Goal: Task Accomplishment & Management: Complete application form

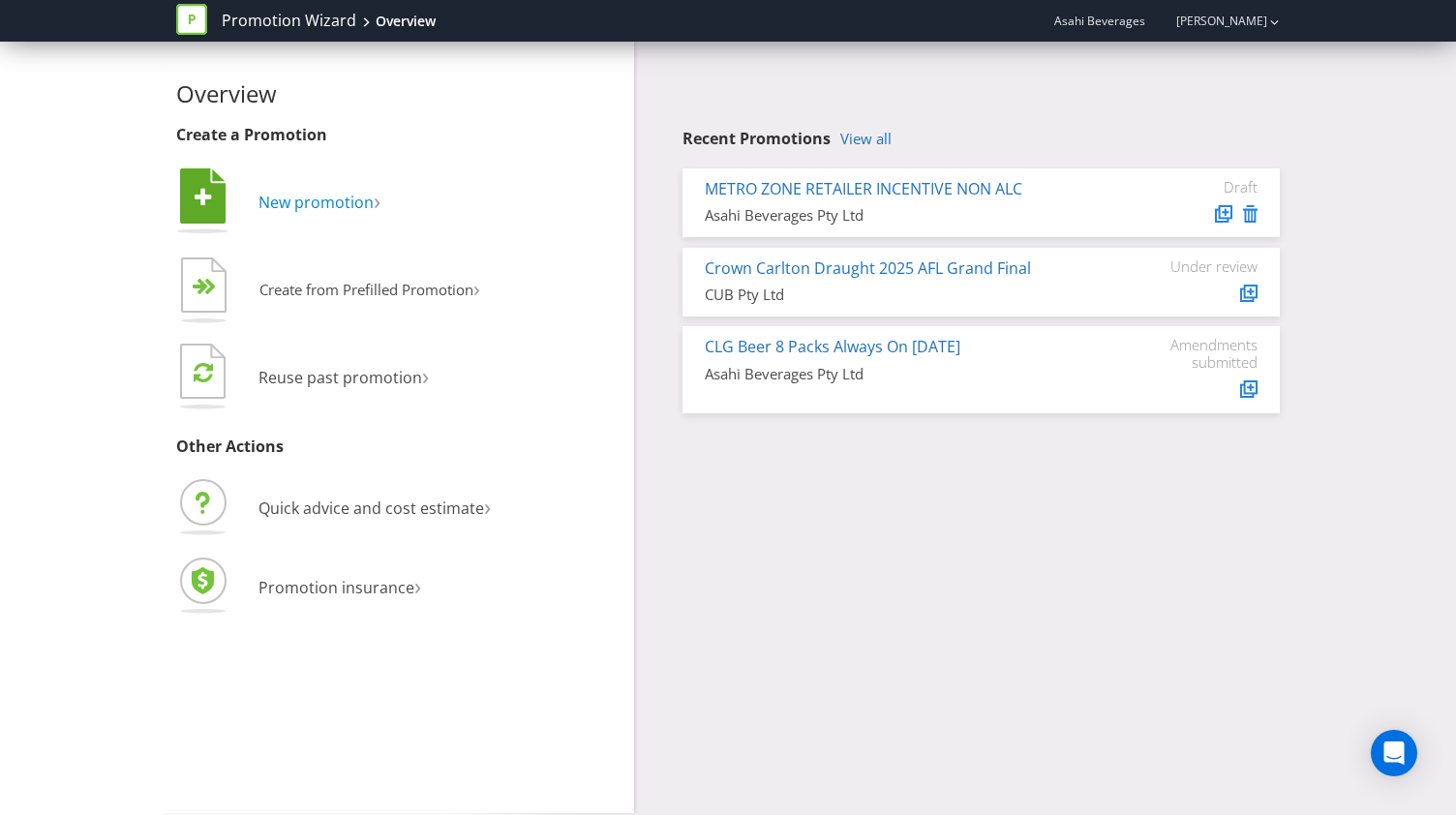
click at [326, 201] on span "New promotion" at bounding box center [315, 202] width 115 height 21
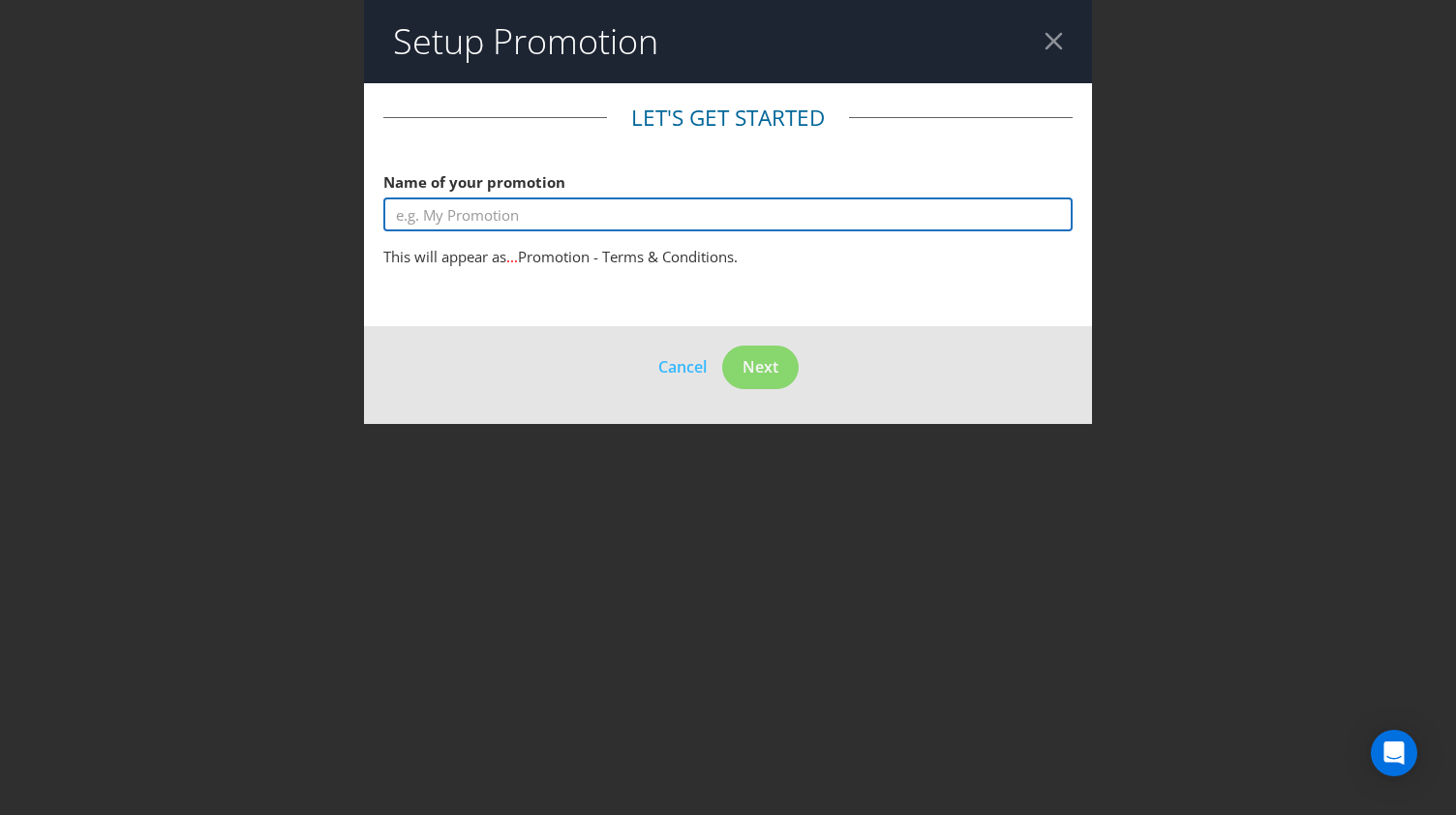
click at [444, 213] on input "text" at bounding box center [728, 214] width 690 height 34
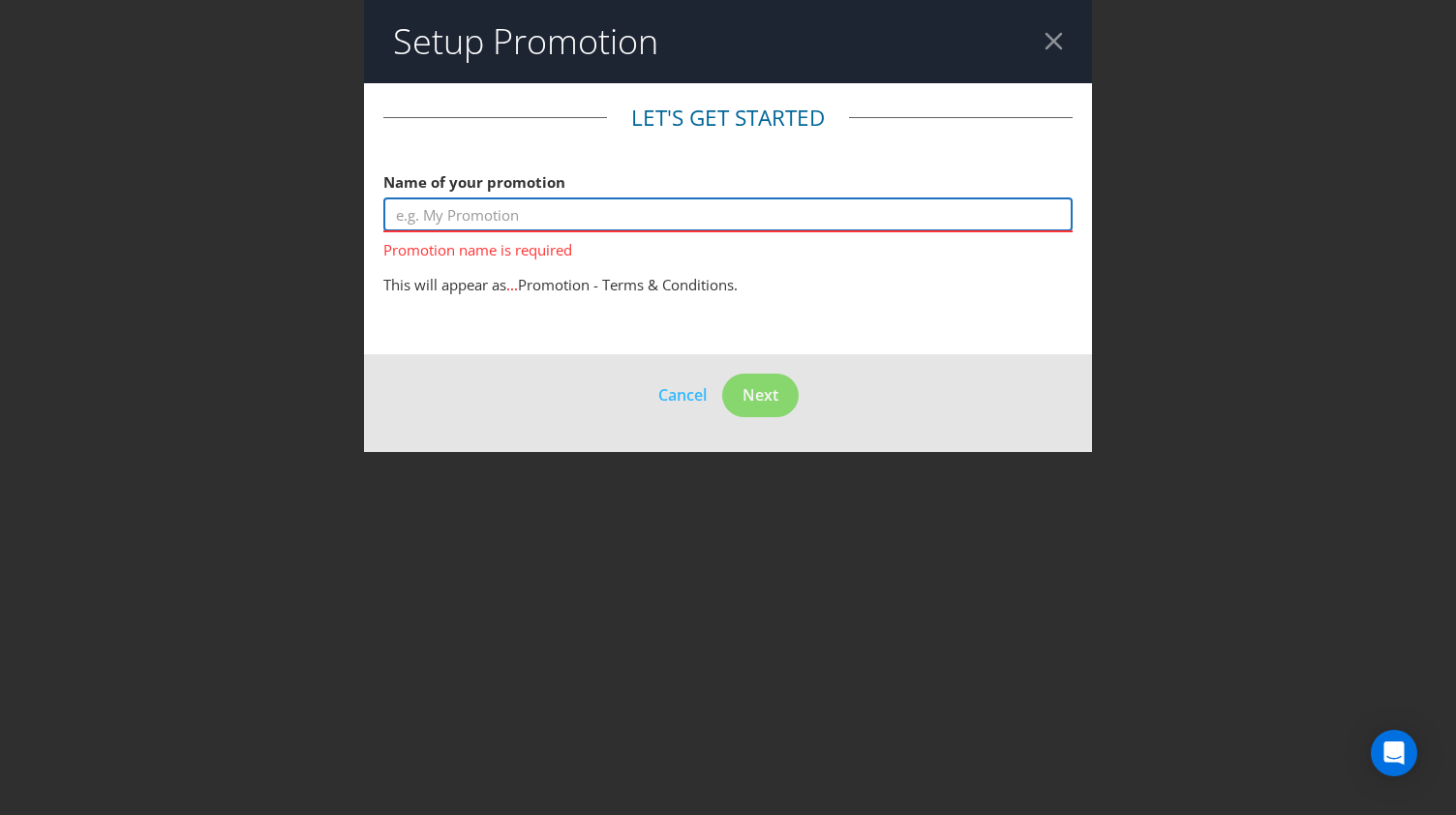
click at [719, 229] on input "text" at bounding box center [728, 214] width 690 height 34
click at [716, 225] on input "text" at bounding box center [728, 214] width 690 height 34
click at [525, 217] on input "text" at bounding box center [728, 214] width 690 height 34
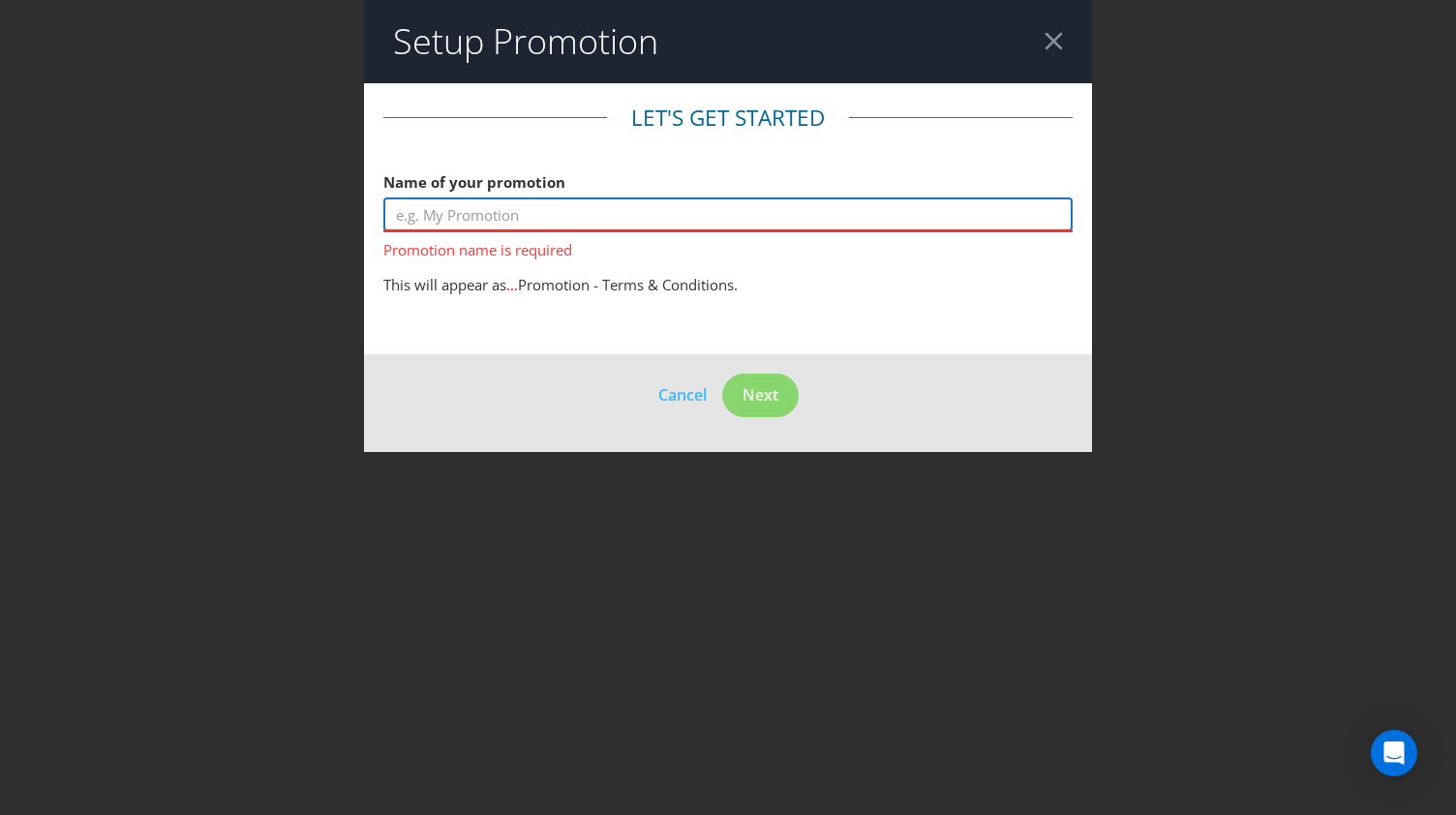
paste input "footy finals experience"
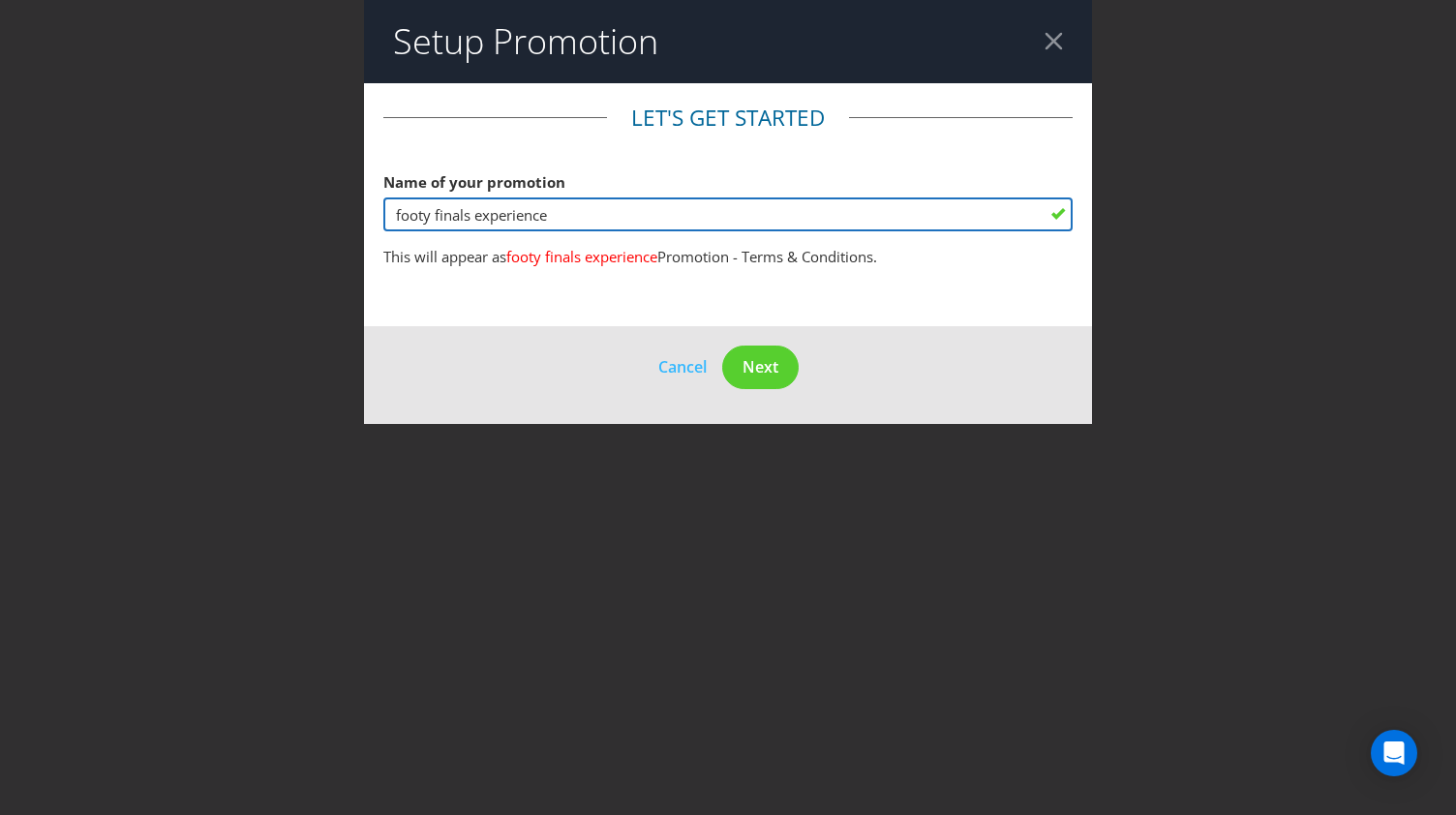
drag, startPoint x: 393, startPoint y: 215, endPoint x: 368, endPoint y: 221, distance: 25.7
click at [368, 221] on main "Let's get started Name of your promotion footy finals experience This will appe…" at bounding box center [728, 204] width 728 height 243
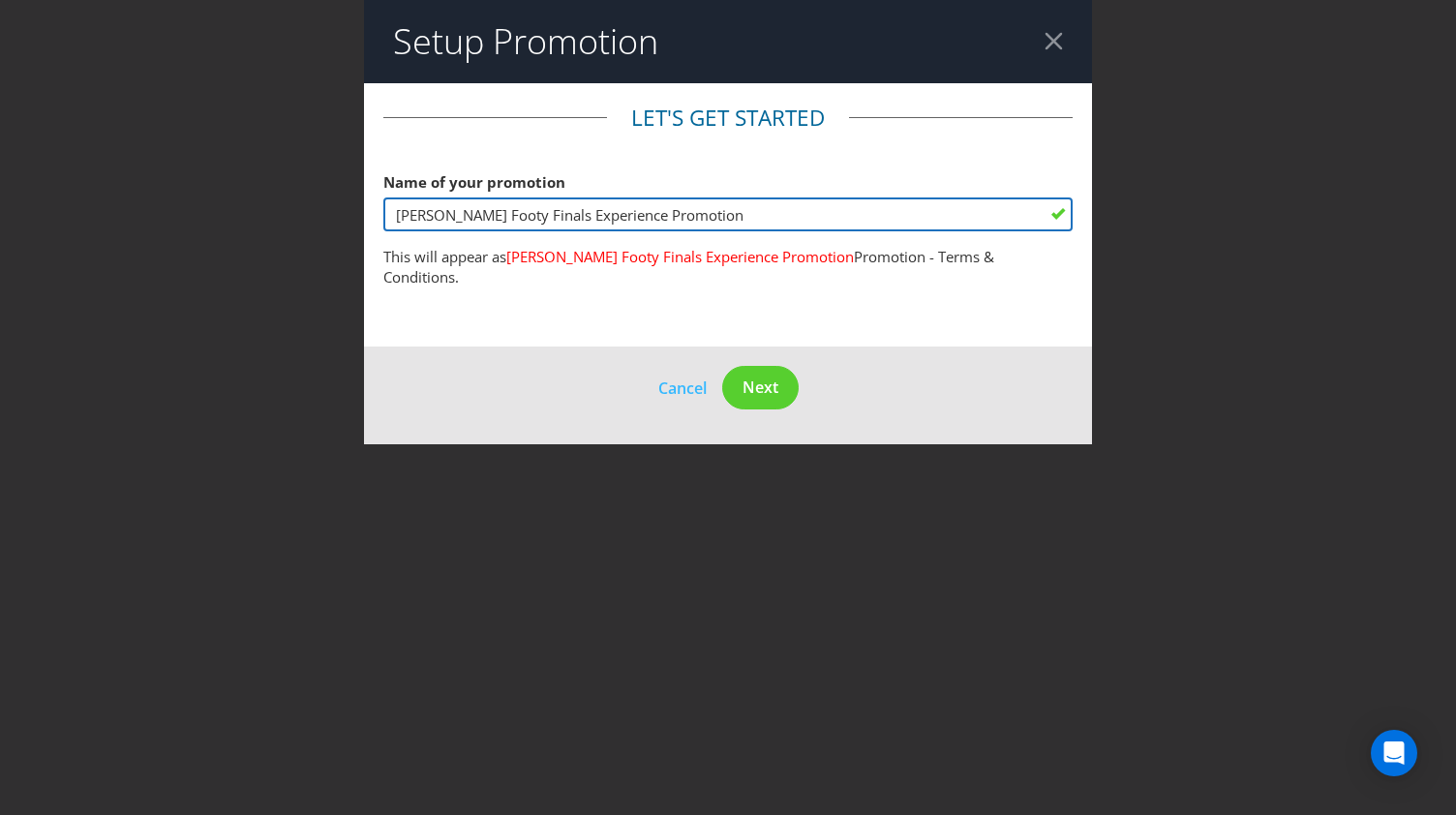
click at [562, 215] on input "[PERSON_NAME] Footy Finals Experience Promotion" at bounding box center [728, 214] width 690 height 34
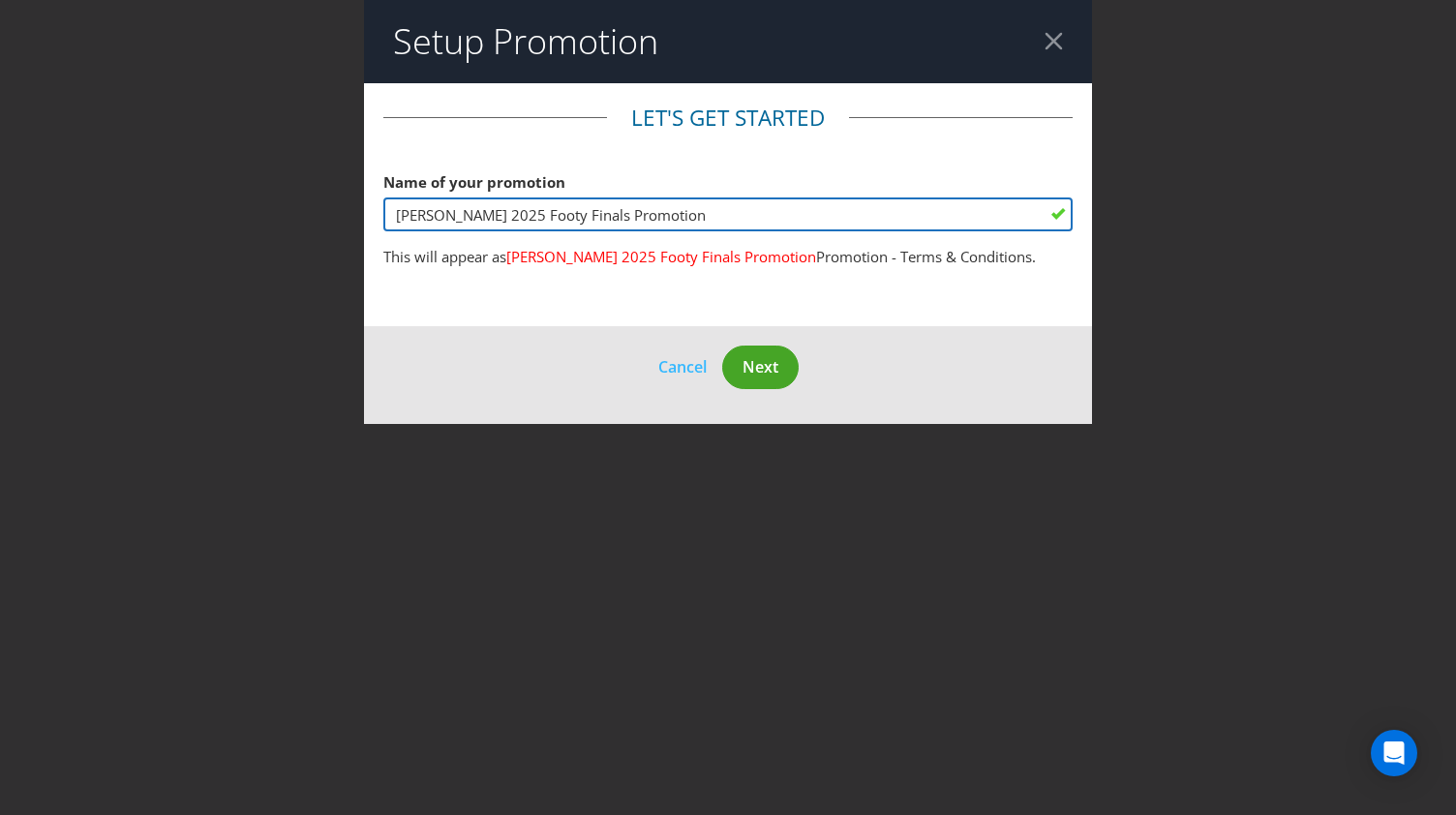
type input "[PERSON_NAME] 2025 Footy Finals Promotion"
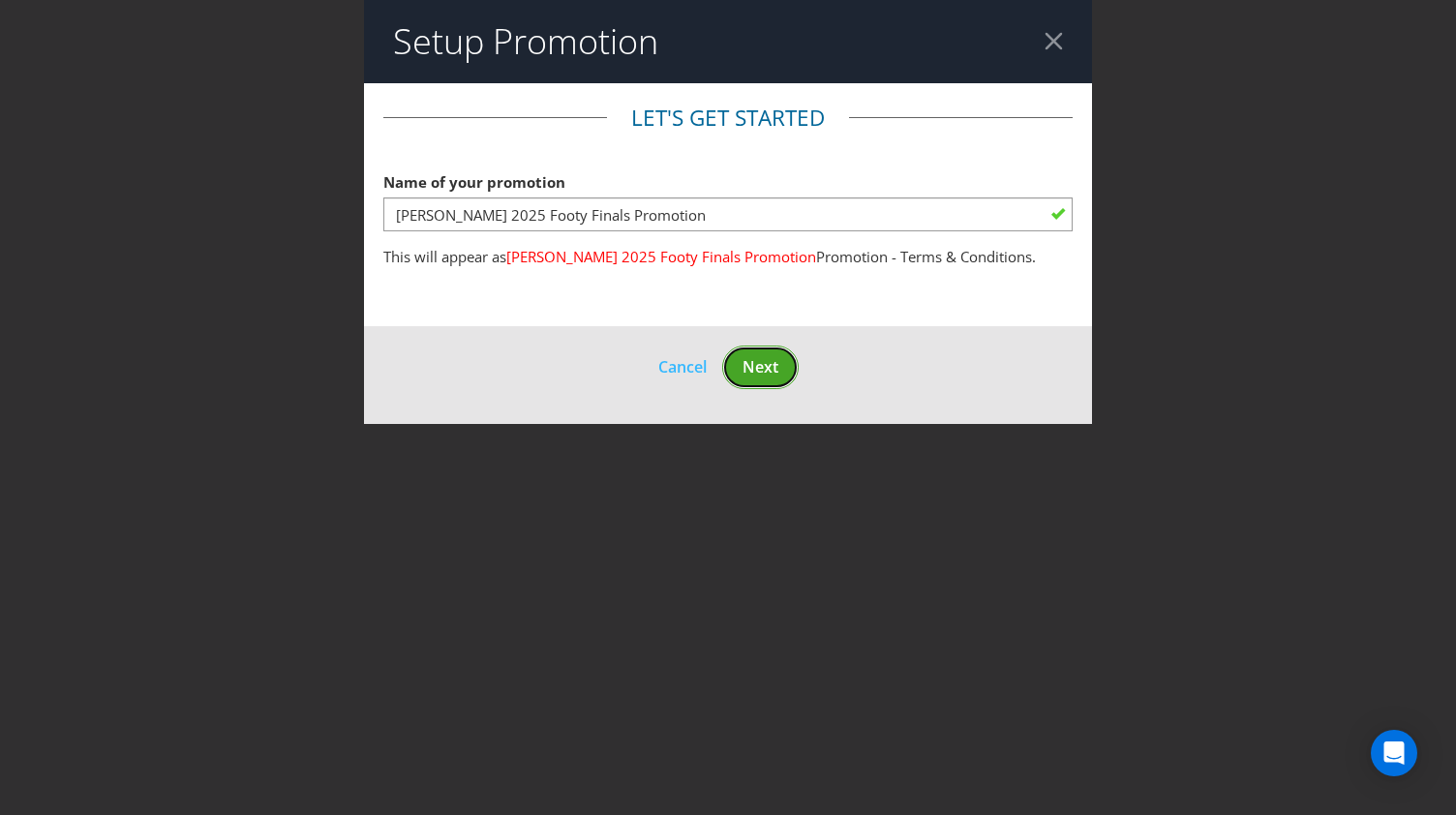
click at [753, 368] on span "Next" at bounding box center [760, 366] width 36 height 21
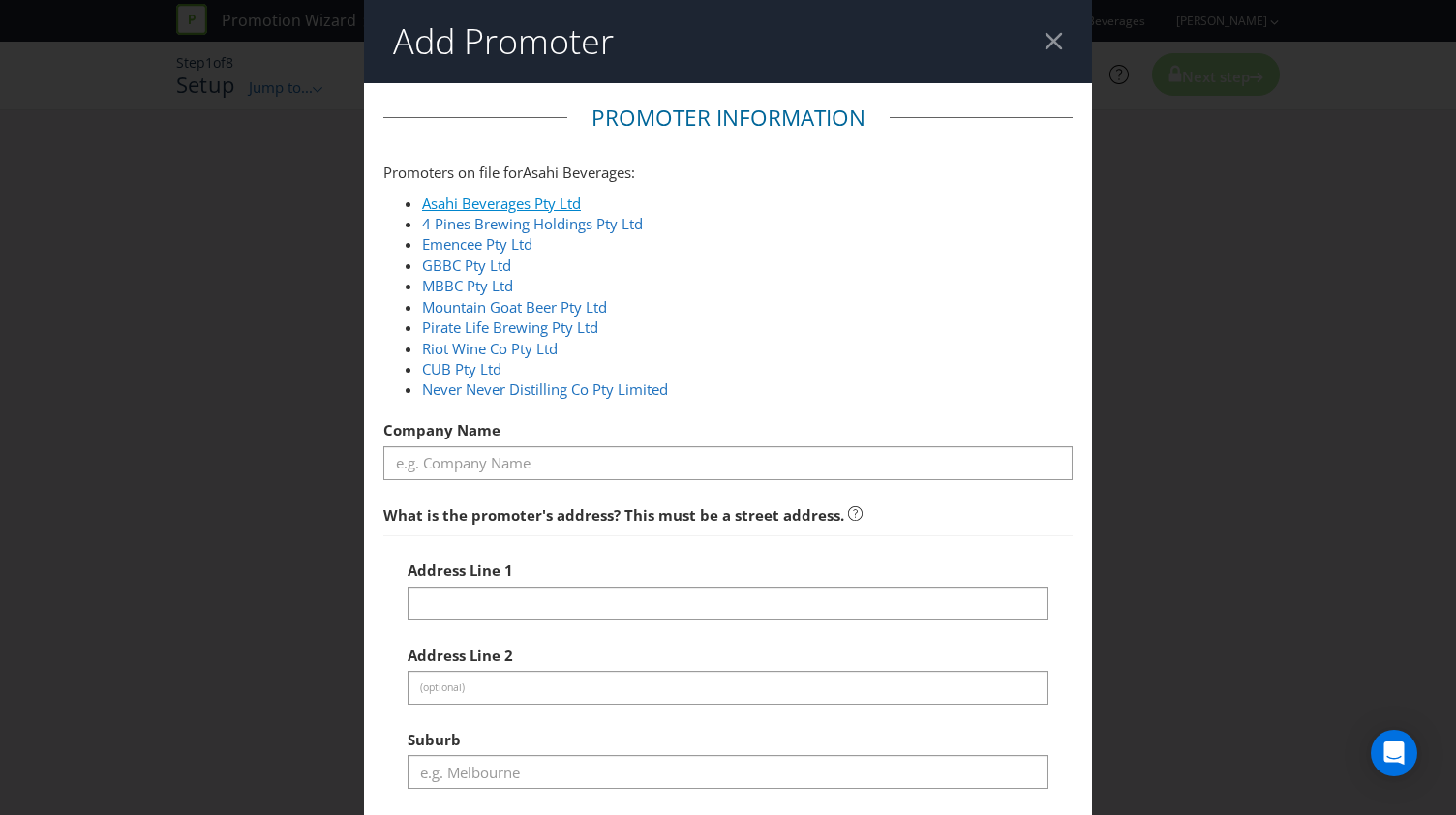
click at [530, 202] on link "Asahi Beverages Pty Ltd" at bounding box center [501, 203] width 159 height 19
type input "Asahi Beverages Pty Ltd"
type input "[STREET_ADDRESS]"
type input "Southbank"
type input "3006"
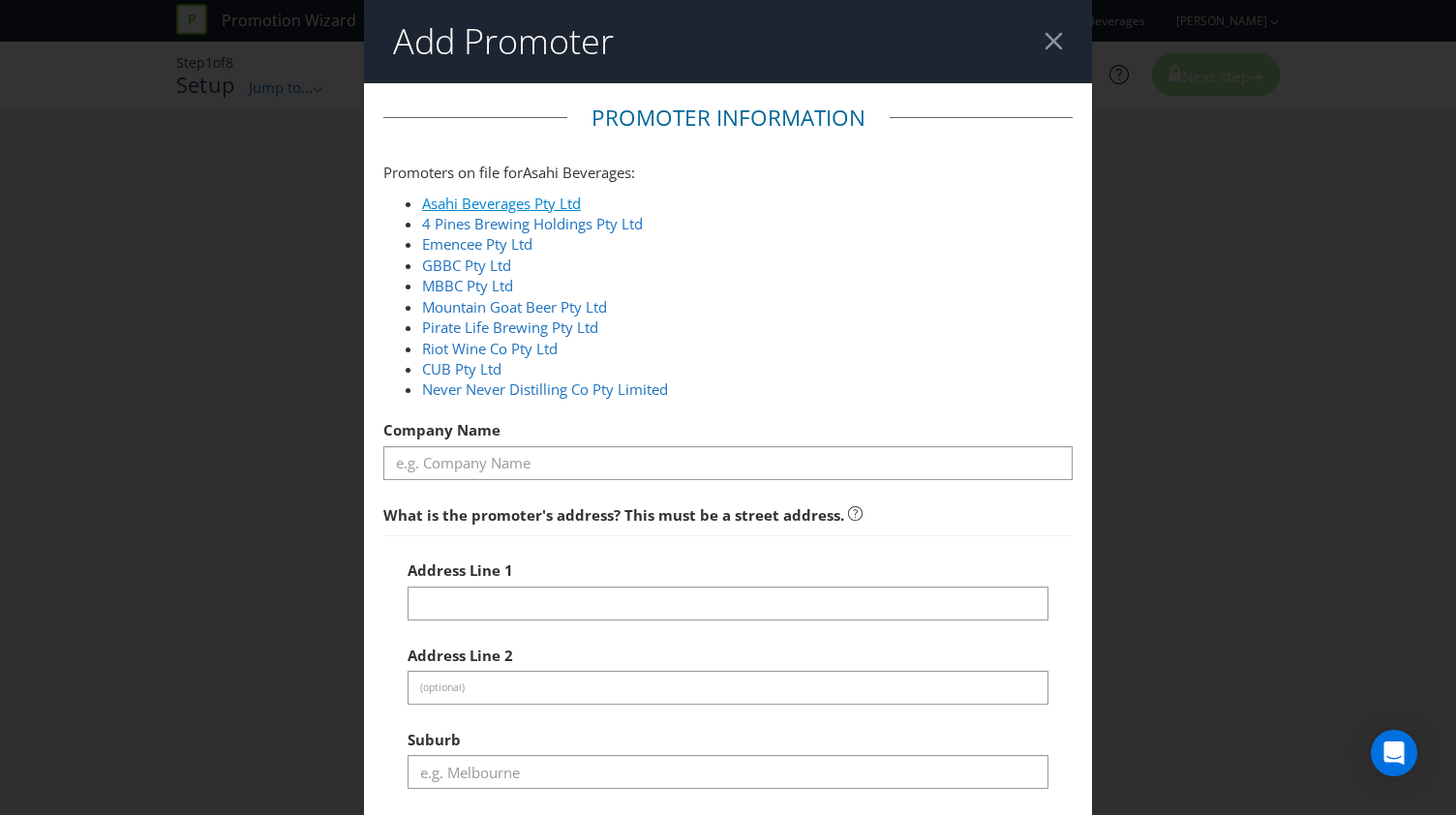
select select "AU"
type input "1800 244 054"
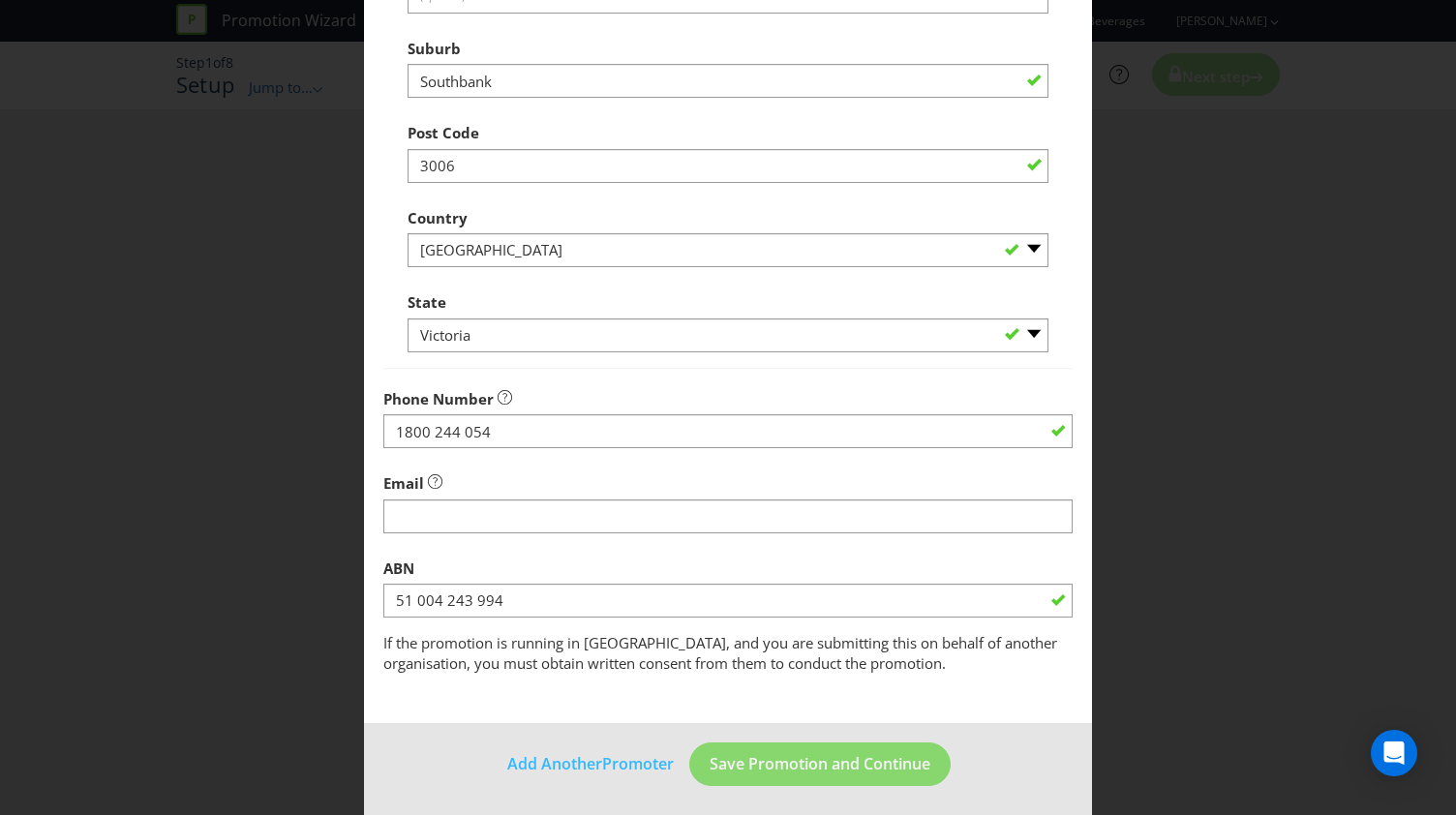
scroll to position [695, 0]
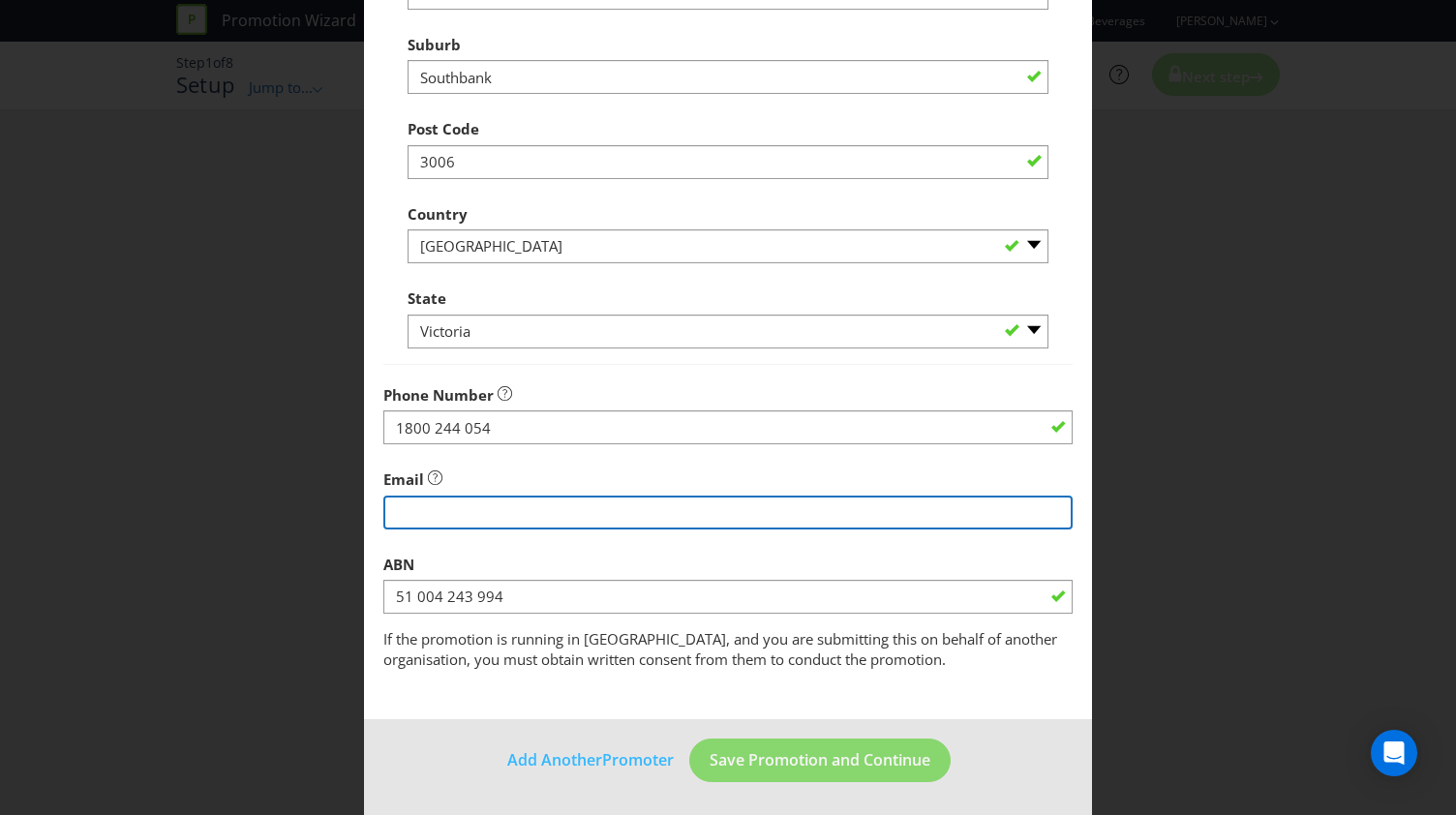
click at [531, 525] on input "string" at bounding box center [728, 513] width 690 height 34
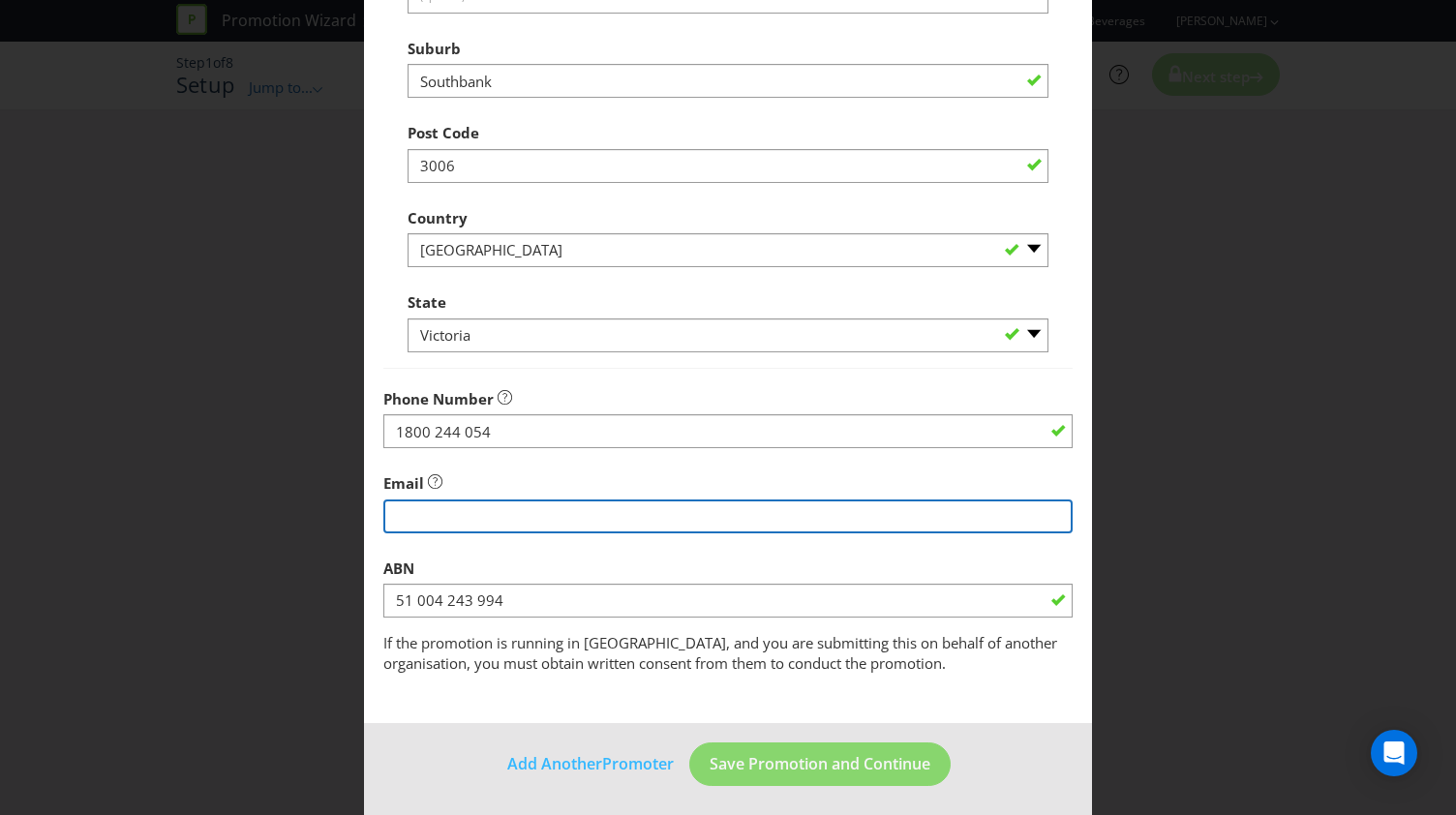
scroll to position [687, 0]
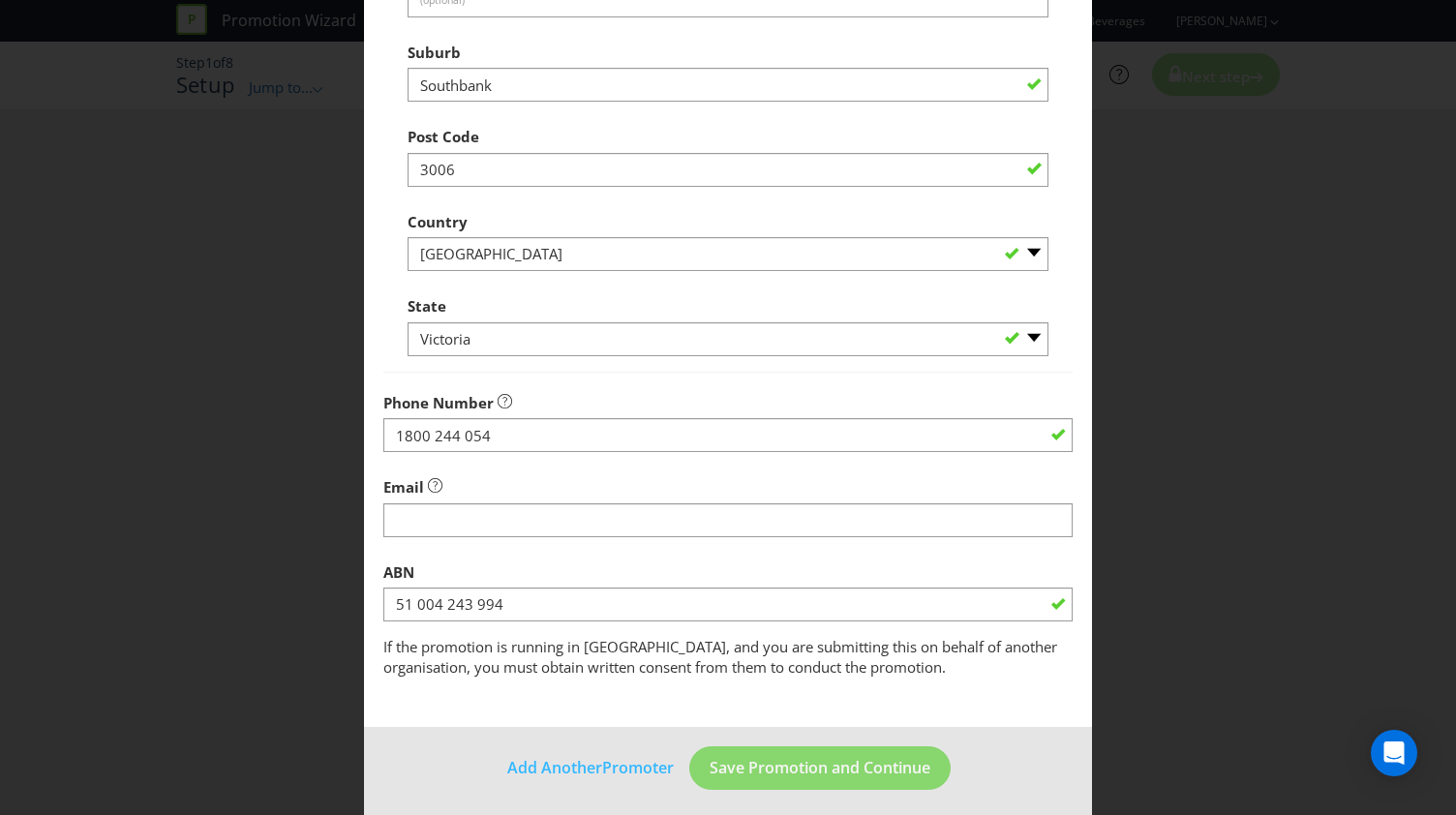
click at [883, 489] on div "Email" at bounding box center [728, 503] width 690 height 70
